Goal: Find specific page/section: Find specific page/section

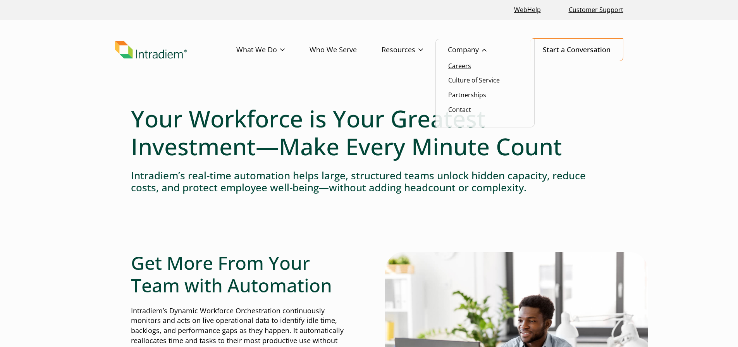
click at [467, 67] on link "Careers" at bounding box center [459, 66] width 23 height 9
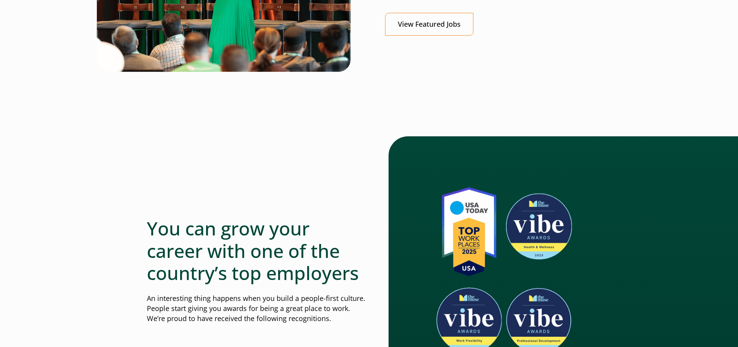
scroll to position [388, 0]
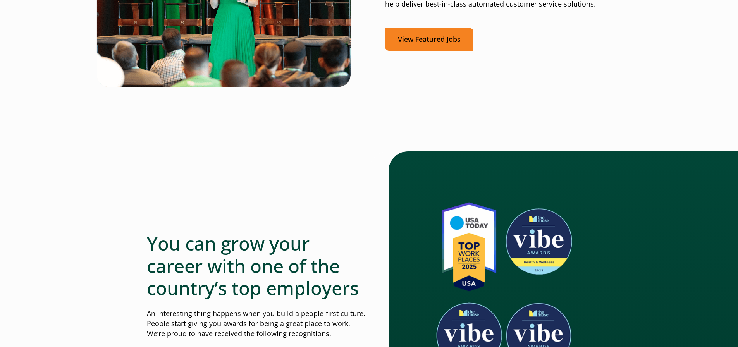
click at [426, 43] on link "View Featured Jobs" at bounding box center [429, 39] width 88 height 23
